Goal: Information Seeking & Learning: Learn about a topic

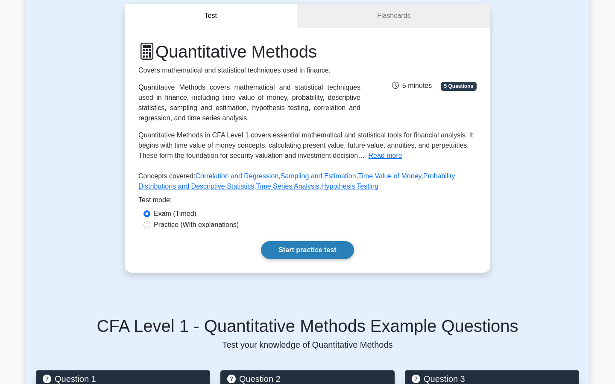
click at [301, 249] on link "Start practice test" at bounding box center [307, 250] width 93 height 18
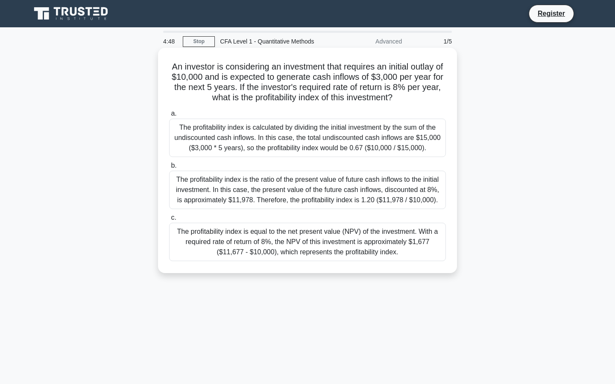
click at [254, 180] on div "The profitability index is the ratio of the present value of future cash inflow…" at bounding box center [307, 190] width 277 height 38
click at [169, 169] on input "b. The profitability index is the ratio of the present value of future cash inf…" at bounding box center [169, 166] width 0 height 6
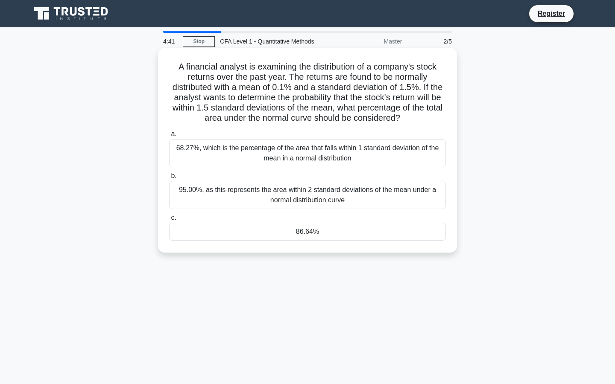
click at [263, 197] on div "95.00%, as this represents the area within 2 standard deviations of the mean un…" at bounding box center [307, 195] width 277 height 28
click at [169, 179] on input "b. 95.00%, as this represents the area within 2 standard deviations of the mean…" at bounding box center [169, 176] width 0 height 6
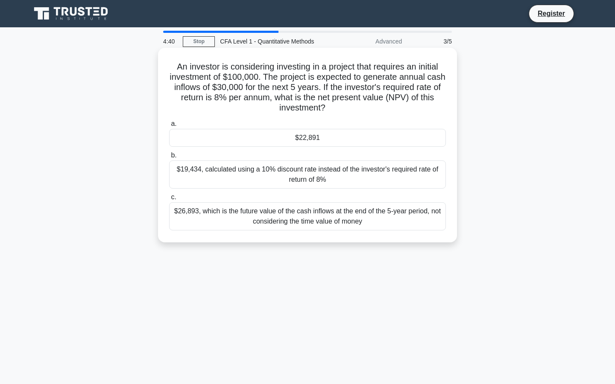
click at [264, 181] on div "$19,434, calculated using a 10% discount rate instead of the investor's require…" at bounding box center [307, 175] width 277 height 28
click at [169, 158] on input "b. $19,434, calculated using a 10% discount rate instead of the investor's requ…" at bounding box center [169, 156] width 0 height 6
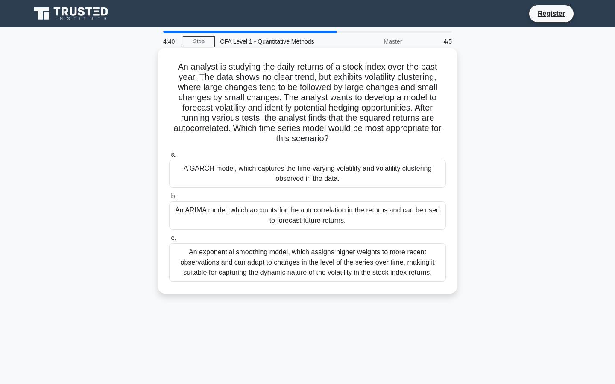
click at [270, 167] on div "A GARCH model, which captures the time-varying volatility and volatility cluste…" at bounding box center [307, 174] width 277 height 28
click at [169, 158] on input "a. A GARCH model, which captures the time-varying volatility and volatility clu…" at bounding box center [169, 155] width 0 height 6
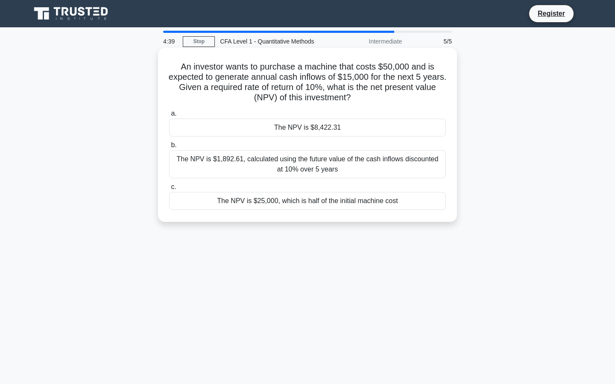
click at [270, 194] on div "The NPV is $25,000, which is half of the initial machine cost" at bounding box center [307, 201] width 277 height 18
click at [169, 190] on input "c. The NPV is $25,000, which is half of the initial machine cost" at bounding box center [169, 187] width 0 height 6
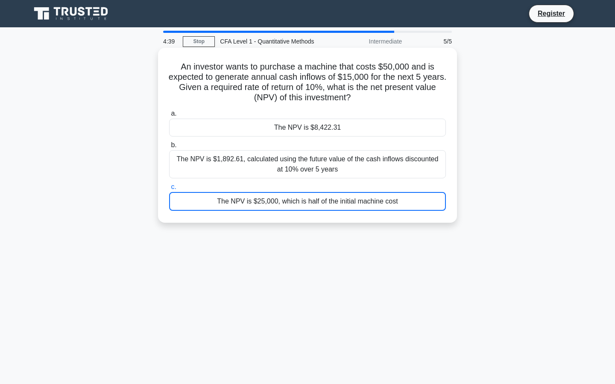
click at [277, 175] on div "The NPV is $1,892.61, calculated using the future value of the cash inflows dis…" at bounding box center [307, 164] width 277 height 28
click at [169, 148] on input "b. The NPV is $1,892.61, calculated using the future value of the cash inflows …" at bounding box center [169, 146] width 0 height 6
